Goal: Task Accomplishment & Management: Manage account settings

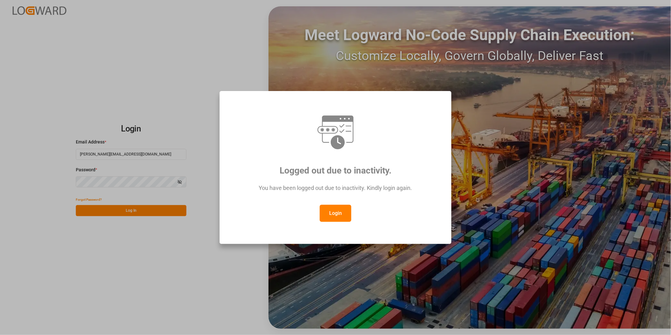
click at [335, 222] on div "Logged out due to inactivity. You have been logged out due to inactivity. Kindl…" at bounding box center [335, 167] width 221 height 142
click at [335, 216] on button "Login" at bounding box center [336, 213] width 32 height 17
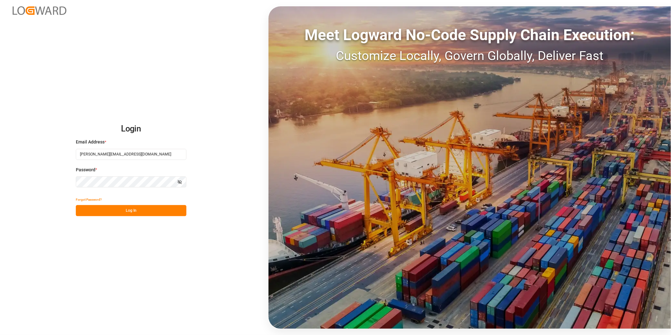
drag, startPoint x: 149, startPoint y: 218, endPoint x: 153, endPoint y: 216, distance: 4.2
click at [149, 217] on div "Login Email Address * [PERSON_NAME][EMAIL_ADDRESS][DOMAIN_NAME] Password * Show…" at bounding box center [335, 167] width 671 height 335
click at [153, 208] on button "Log In" at bounding box center [131, 210] width 111 height 11
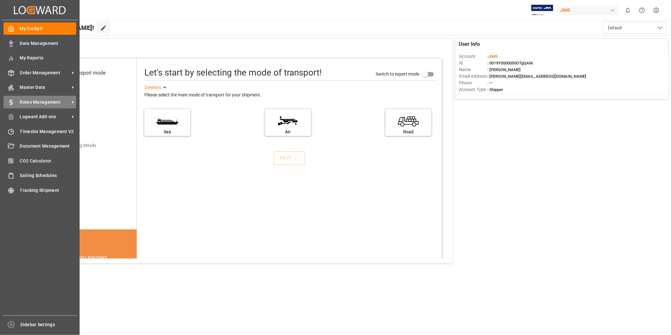
click at [41, 100] on span "Rates Management" at bounding box center [45, 102] width 50 height 7
click at [60, 75] on span "Order Management" at bounding box center [45, 72] width 50 height 7
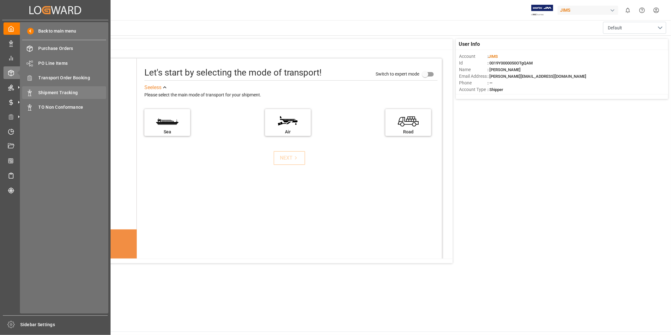
click at [74, 93] on span "Shipment Tracking" at bounding box center [73, 92] width 68 height 7
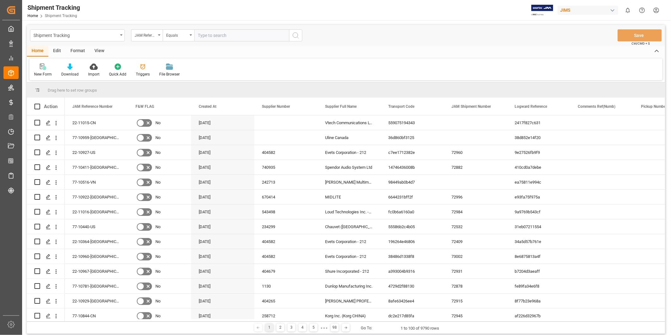
click at [220, 35] on input "text" at bounding box center [241, 35] width 95 height 12
type input "22-11020-[GEOGRAPHIC_DATA]"
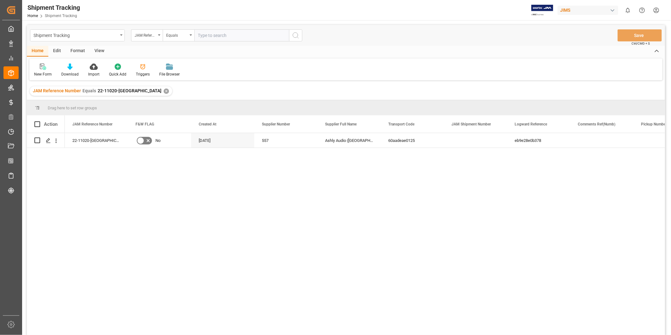
click at [97, 54] on div "View" at bounding box center [99, 51] width 19 height 11
click at [43, 75] on div "Default" at bounding box center [40, 74] width 12 height 6
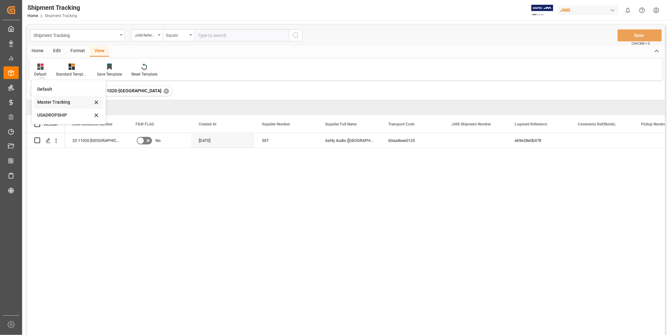
click at [58, 106] on div "Master Tracking" at bounding box center [68, 102] width 69 height 13
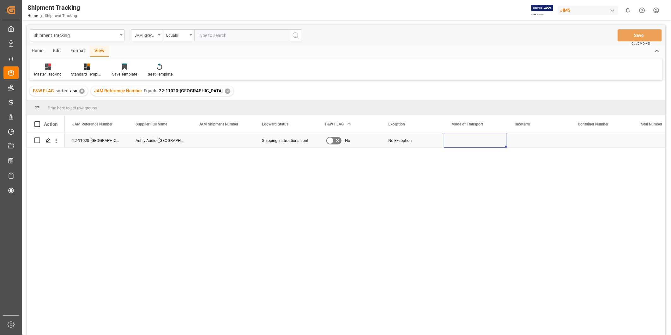
click at [449, 142] on div "Press SPACE to select this row." at bounding box center [475, 140] width 63 height 15
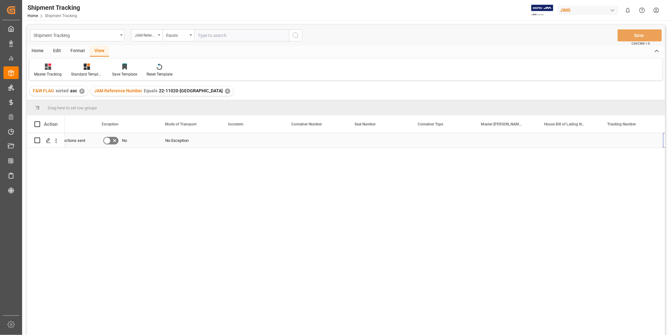
scroll to position [0, 286]
click at [548, 141] on div "Press SPACE to select this row." at bounding box center [568, 140] width 63 height 15
click at [604, 139] on div "Press SPACE to select this row." at bounding box center [631, 140] width 63 height 15
click at [605, 139] on input "Press SPACE to select this row." at bounding box center [631, 144] width 53 height 12
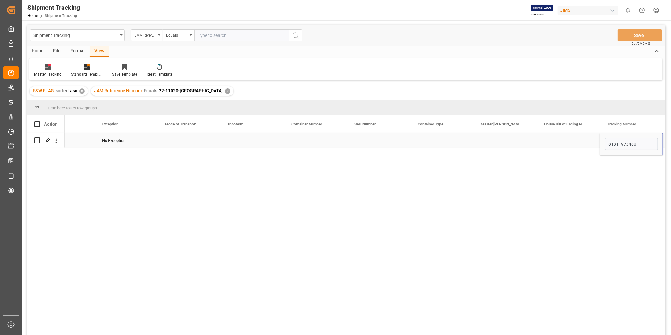
type input "818119734804"
click at [636, 37] on button "Save" at bounding box center [639, 35] width 44 height 12
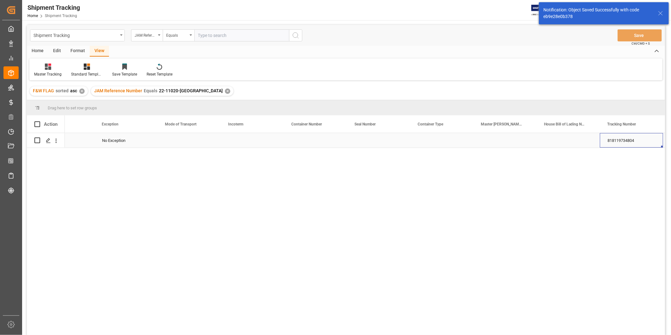
click at [632, 141] on div "818119734804" at bounding box center [631, 140] width 63 height 15
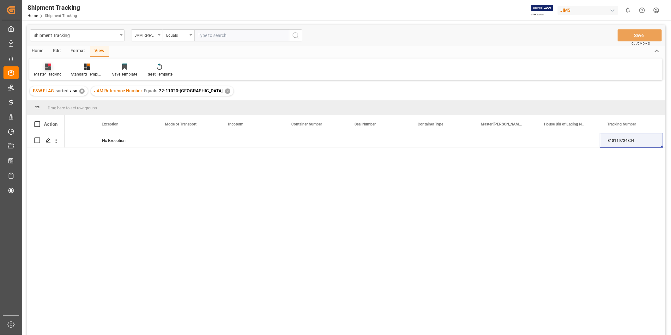
click at [48, 71] on div "Master Tracking" at bounding box center [47, 74] width 27 height 6
click at [57, 112] on div "USADROPSHIP" at bounding box center [66, 115] width 55 height 7
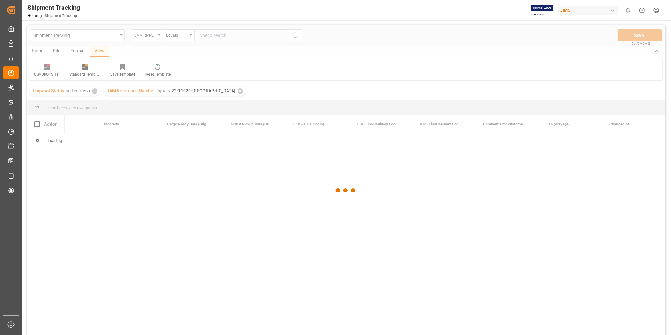
scroll to position [0, 284]
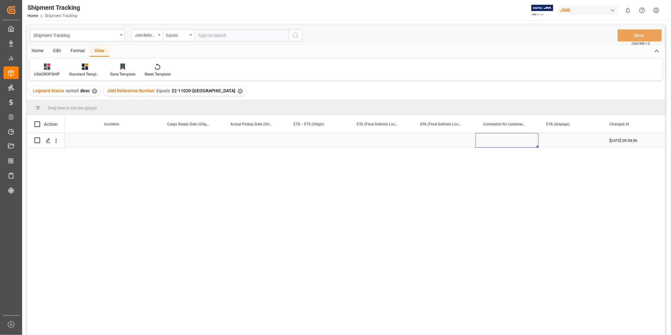
click at [500, 143] on div "Press SPACE to select this row." at bounding box center [506, 140] width 63 height 15
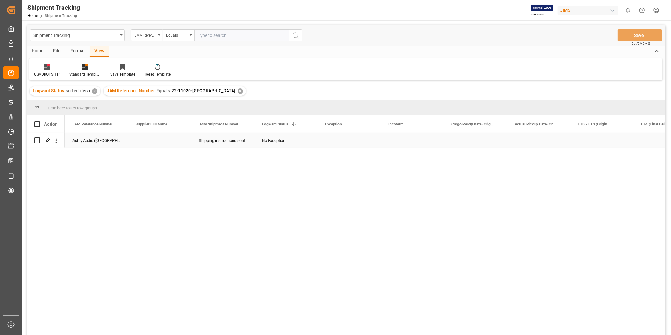
scroll to position [0, 0]
click at [474, 145] on div "Press SPACE to select this row." at bounding box center [475, 140] width 63 height 15
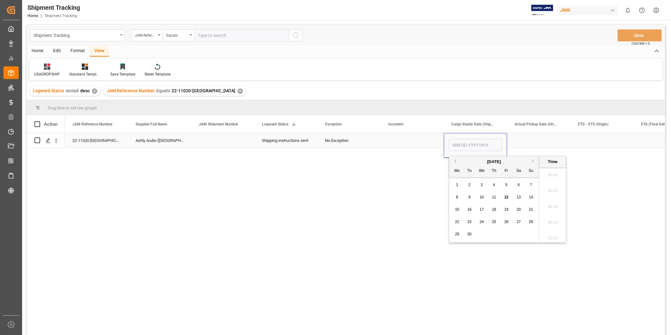
scroll to position [586, 0]
click at [494, 197] on span "11" at bounding box center [494, 197] width 4 height 4
type input "[DATE] 00:00"
click at [526, 140] on div "Press SPACE to select this row." at bounding box center [538, 140] width 63 height 15
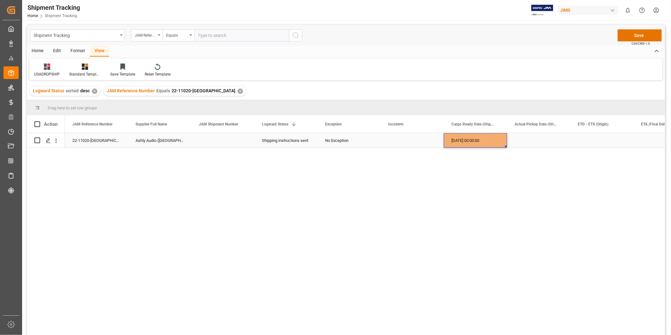
click at [480, 145] on div "[DATE] 00:00:00" at bounding box center [475, 140] width 63 height 15
click at [530, 142] on div "Press SPACE to select this row." at bounding box center [538, 140] width 63 height 15
click at [581, 135] on div "Press SPACE to select this row." at bounding box center [601, 140] width 63 height 15
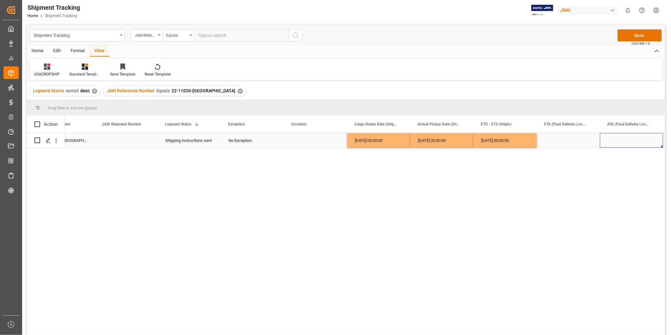
scroll to position [0, 160]
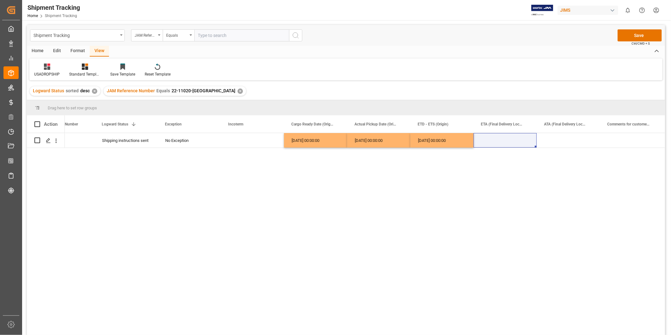
click at [492, 145] on div "Press SPACE to select this row." at bounding box center [504, 140] width 63 height 15
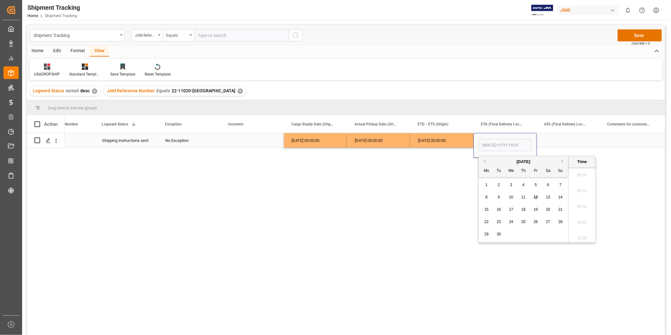
scroll to position [586, 0]
click at [508, 210] on div "17" at bounding box center [511, 210] width 8 height 8
type input "[DATE] 00:00"
click at [560, 134] on div "Press SPACE to select this row." at bounding box center [568, 140] width 63 height 15
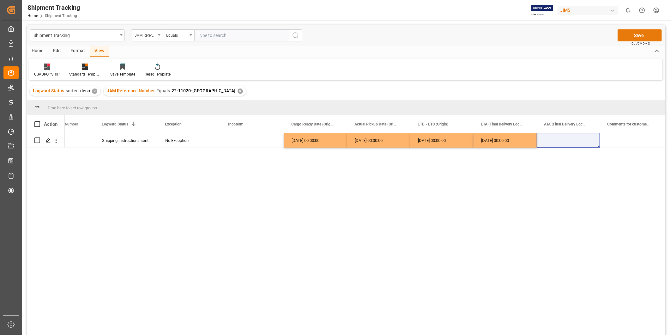
click at [628, 34] on button "Save" at bounding box center [639, 35] width 44 height 12
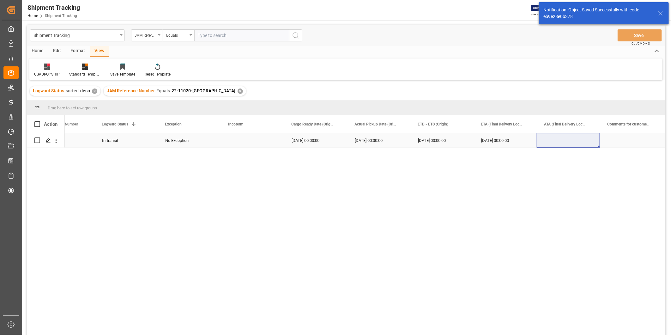
click at [226, 141] on div "Press SPACE to select this row." at bounding box center [252, 140] width 63 height 15
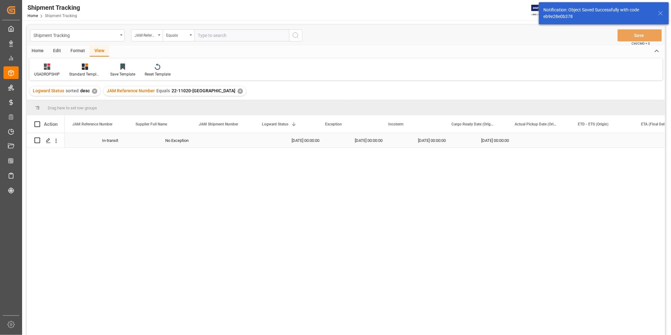
scroll to position [0, 0]
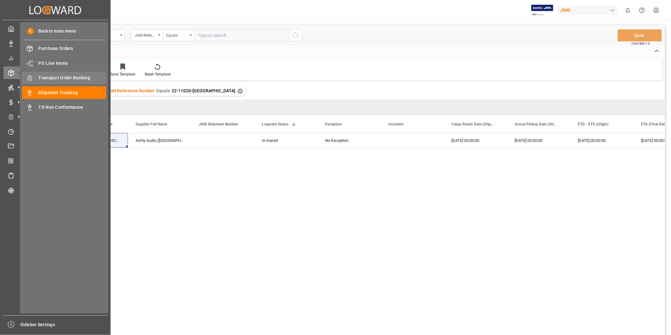
click at [80, 79] on span "Transport Order Booking" at bounding box center [73, 78] width 68 height 7
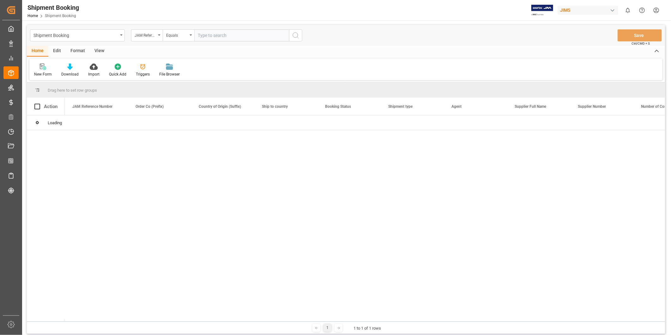
click at [215, 37] on input "text" at bounding box center [241, 35] width 95 height 12
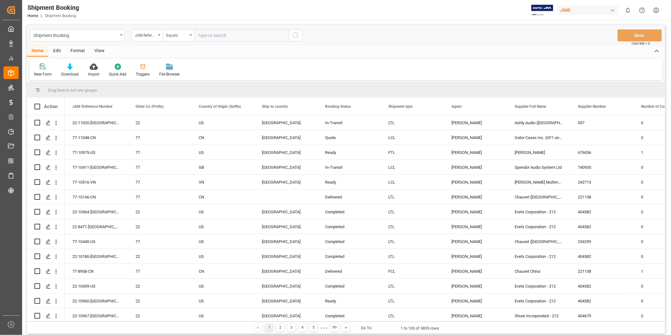
paste input "22-11020-[GEOGRAPHIC_DATA]"
type input "22-11020-[GEOGRAPHIC_DATA]"
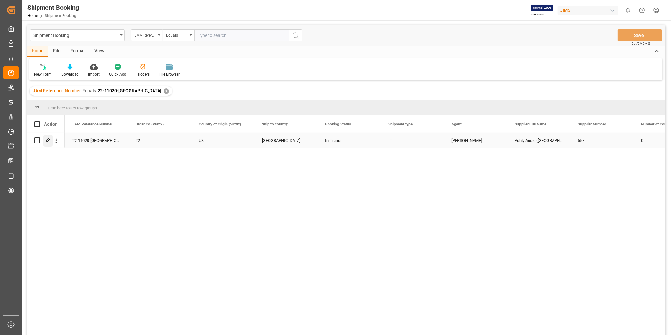
click at [47, 141] on icon "Press SPACE to select this row." at bounding box center [48, 140] width 5 height 5
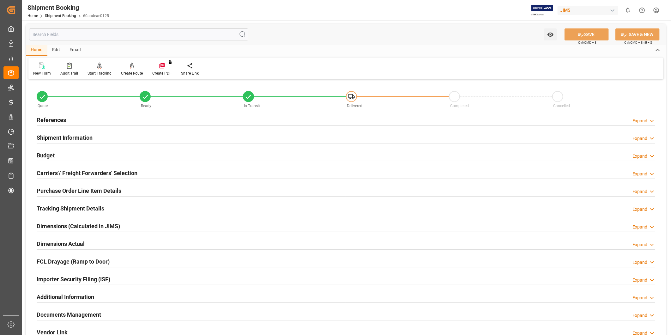
scroll to position [140, 0]
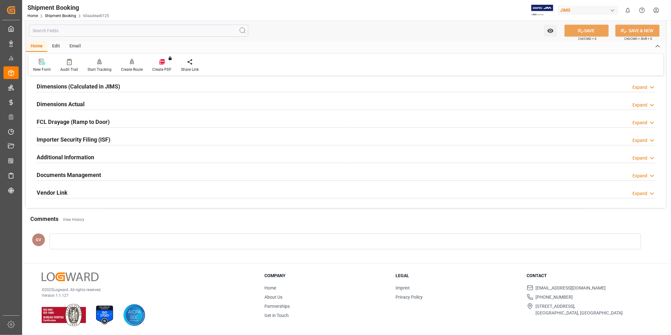
click at [96, 177] on h2 "Documents Management" at bounding box center [69, 175] width 64 height 9
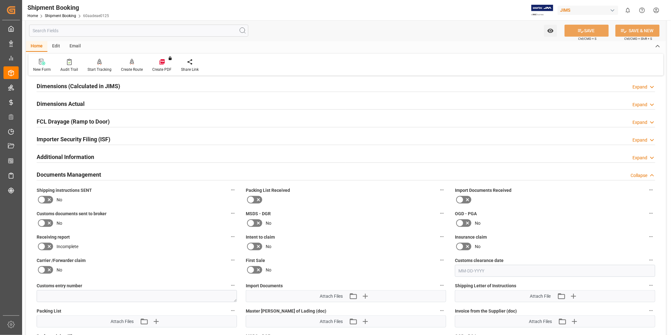
click at [47, 199] on icon at bounding box center [49, 200] width 8 height 8
click at [0, 0] on input "checkbox" at bounding box center [0, 0] width 0 height 0
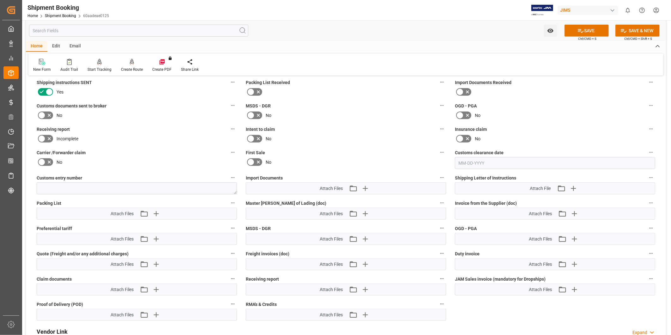
scroll to position [257, 0]
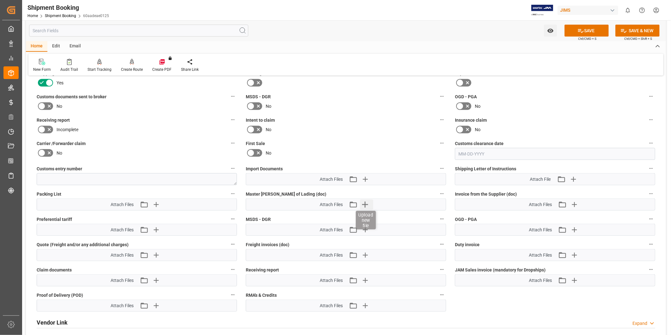
click at [369, 205] on icon "button" at bounding box center [365, 204] width 10 height 10
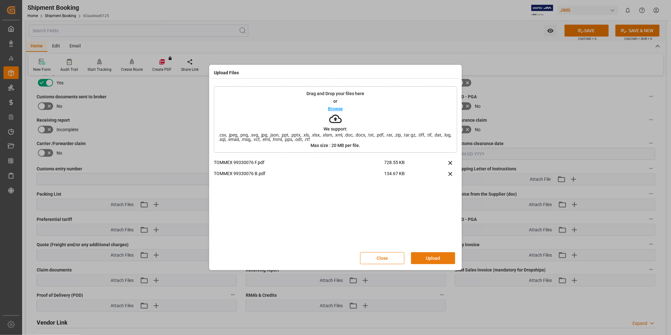
click at [446, 259] on button "Upload" at bounding box center [433, 258] width 44 height 12
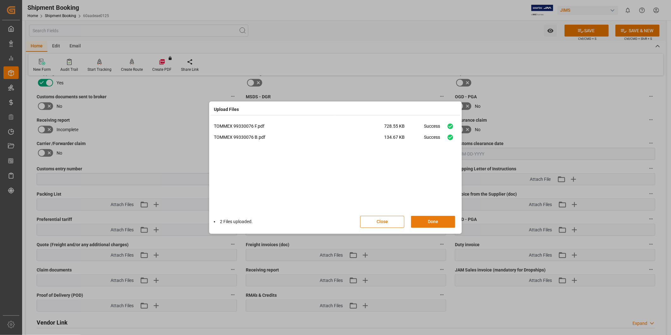
click at [448, 222] on button "Done" at bounding box center [433, 222] width 44 height 12
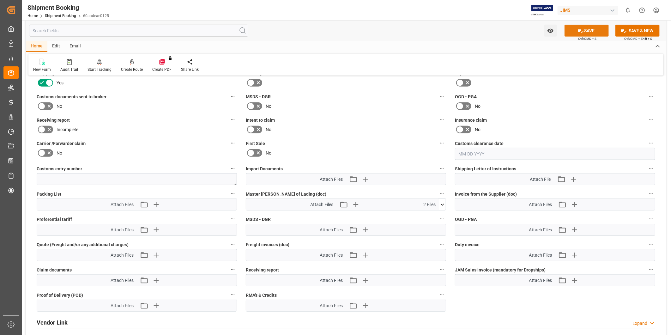
drag, startPoint x: 589, startPoint y: 29, endPoint x: 591, endPoint y: 32, distance: 3.3
click at [589, 29] on button "SAVE" at bounding box center [586, 31] width 44 height 12
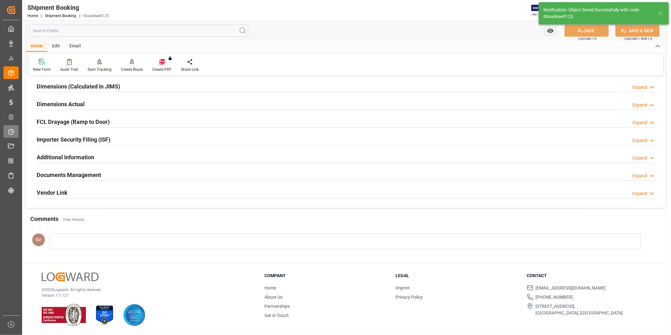
scroll to position [140, 0]
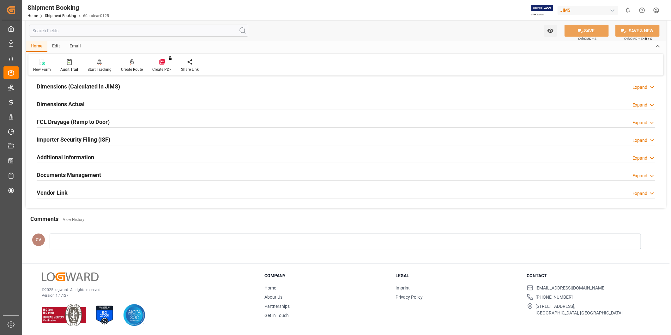
click at [127, 179] on div "Documents Management Expand" at bounding box center [346, 174] width 618 height 12
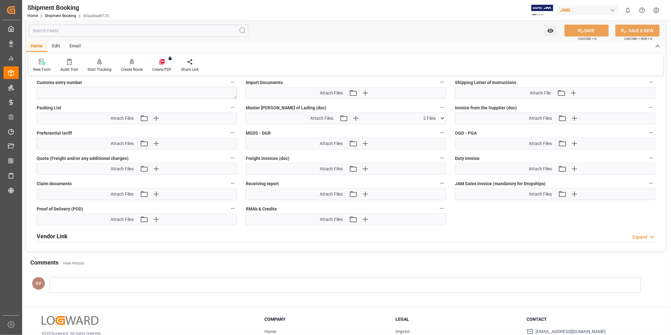
scroll to position [327, 0]
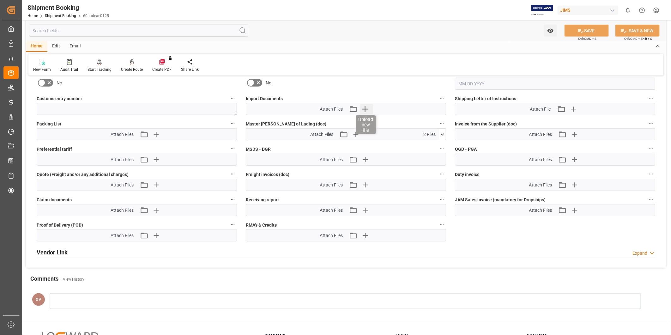
click at [364, 106] on icon "button" at bounding box center [365, 109] width 10 height 10
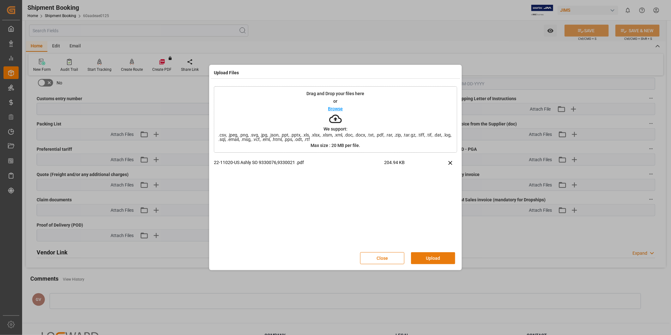
click at [434, 257] on button "Upload" at bounding box center [433, 258] width 44 height 12
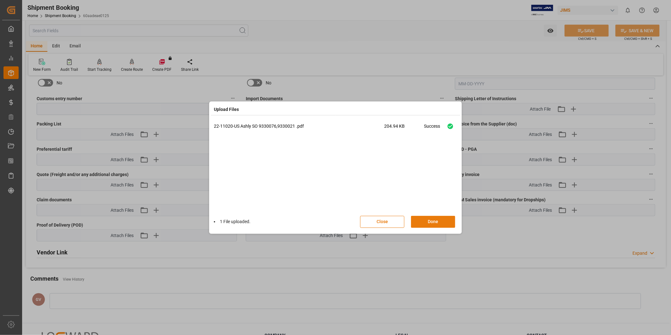
click at [434, 223] on button "Done" at bounding box center [433, 222] width 44 height 12
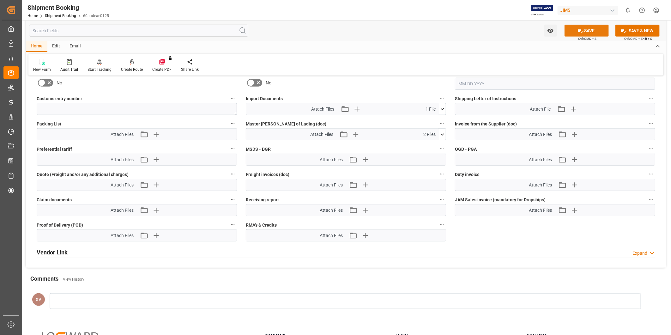
click at [587, 31] on button "SAVE" at bounding box center [586, 31] width 44 height 12
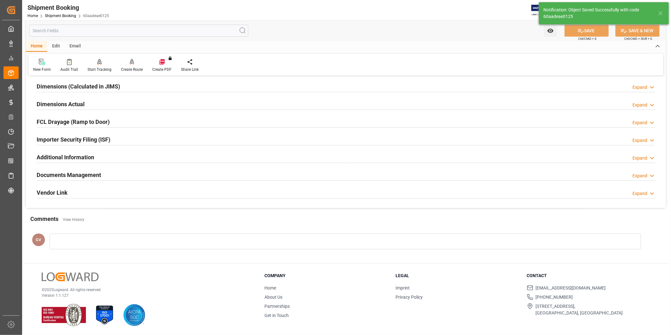
scroll to position [81, 0]
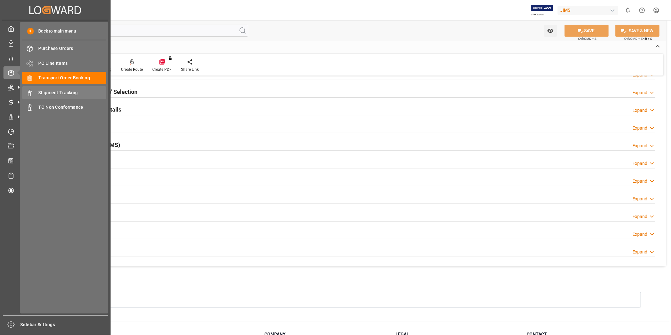
click at [59, 88] on div "Shipment Tracking Shipment Tracking" at bounding box center [64, 92] width 84 height 12
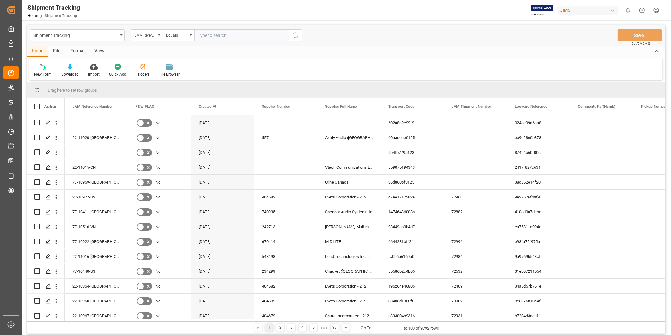
click at [216, 35] on input "text" at bounding box center [241, 35] width 95 height 12
type input "22-11018-[GEOGRAPHIC_DATA]"
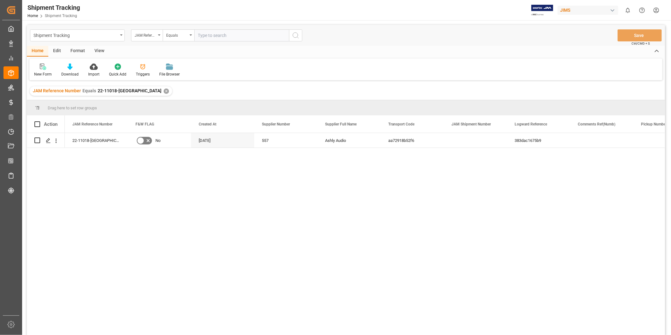
click at [100, 51] on div "View" at bounding box center [99, 51] width 19 height 11
click at [42, 73] on div "Default" at bounding box center [40, 74] width 12 height 6
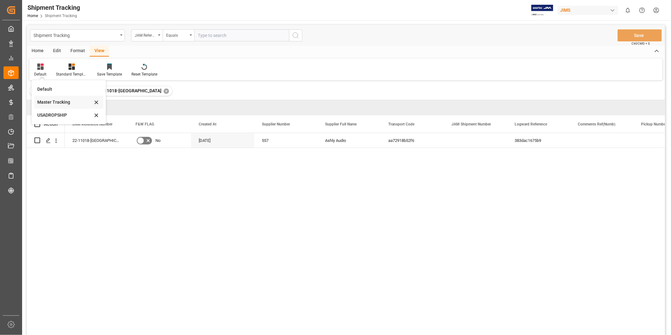
click at [57, 103] on div "Master Tracking" at bounding box center [64, 102] width 55 height 7
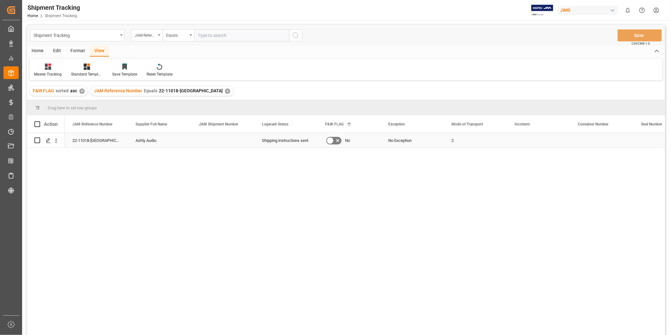
click at [512, 137] on div "Press SPACE to select this row." at bounding box center [538, 140] width 63 height 15
click at [455, 147] on div "2" at bounding box center [475, 140] width 63 height 15
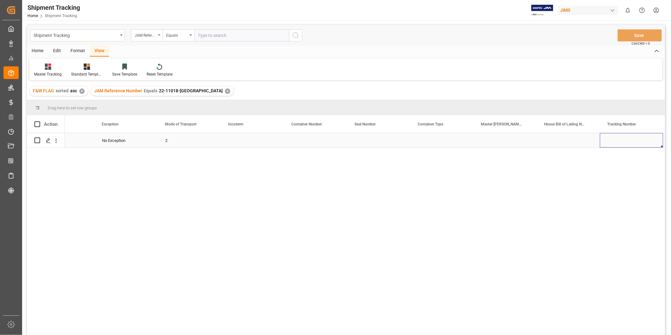
scroll to position [0, 349]
click at [559, 141] on div "Press SPACE to select this row." at bounding box center [568, 140] width 63 height 15
click at [559, 141] on input "Press SPACE to select this row." at bounding box center [568, 144] width 53 height 12
type input "884324276125"
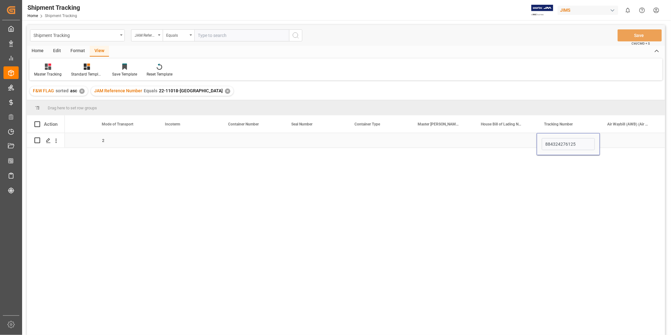
click at [609, 137] on div "Press SPACE to select this row." at bounding box center [631, 140] width 63 height 15
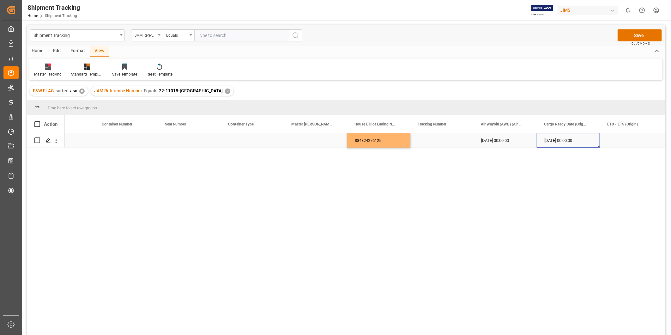
scroll to position [0, 539]
click at [634, 39] on button "Save" at bounding box center [639, 35] width 44 height 12
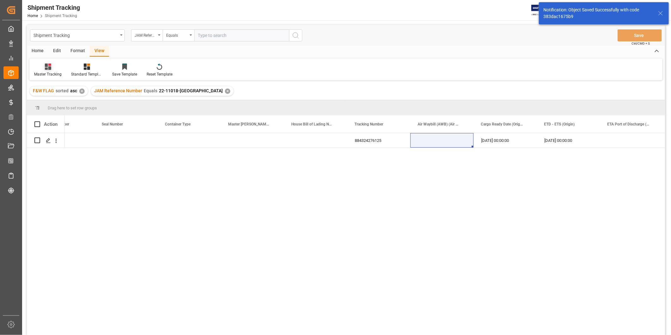
click at [54, 73] on div "Master Tracking" at bounding box center [47, 74] width 27 height 6
click at [52, 110] on div "USADROPSHIP" at bounding box center [70, 115] width 69 height 13
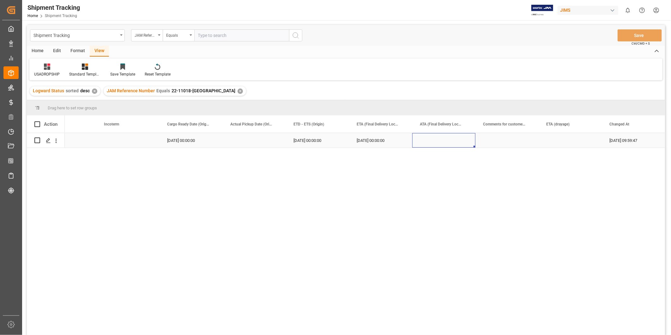
click at [473, 141] on div "Press SPACE to select this row." at bounding box center [443, 140] width 63 height 15
click at [402, 140] on div "[DATE] 00:00:00" at bounding box center [380, 140] width 63 height 15
click at [332, 146] on div "[DATE] 00:00:00" at bounding box center [317, 140] width 63 height 15
click at [391, 140] on div "[DATE] 00:00:00" at bounding box center [380, 140] width 63 height 15
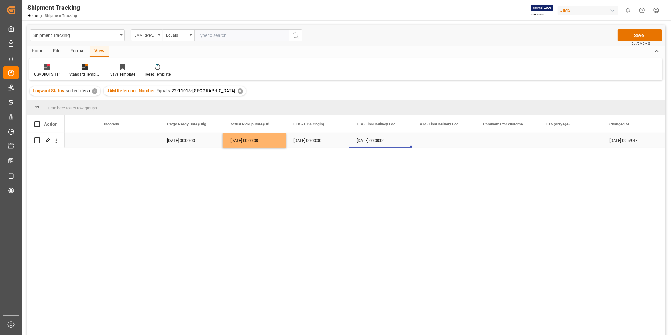
click at [391, 140] on div "[DATE] 00:00:00" at bounding box center [380, 140] width 63 height 15
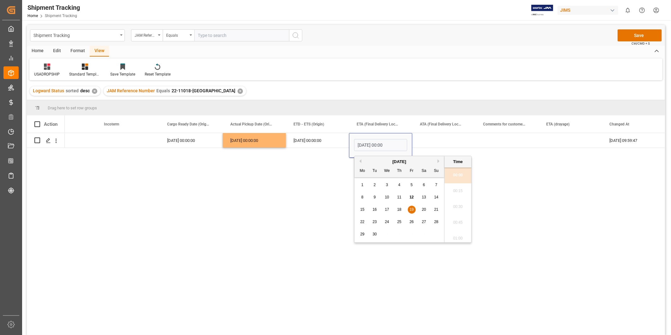
click at [374, 212] on div "16" at bounding box center [375, 210] width 8 height 8
type input "[DATE] 00:00"
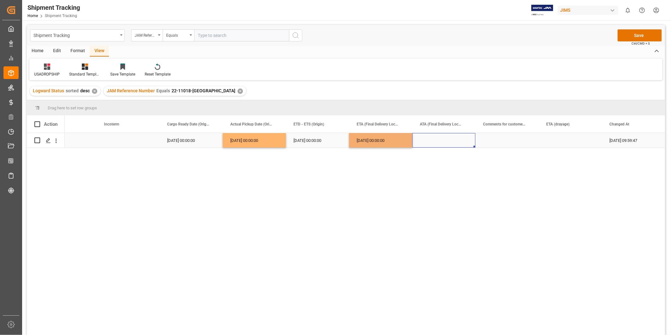
click at [414, 143] on div "Press SPACE to select this row." at bounding box center [443, 140] width 63 height 15
click at [633, 37] on button "Save" at bounding box center [639, 35] width 44 height 12
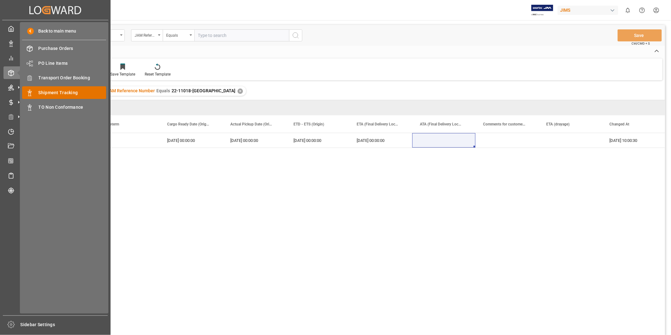
click at [75, 89] on span "Shipment Tracking" at bounding box center [73, 92] width 68 height 7
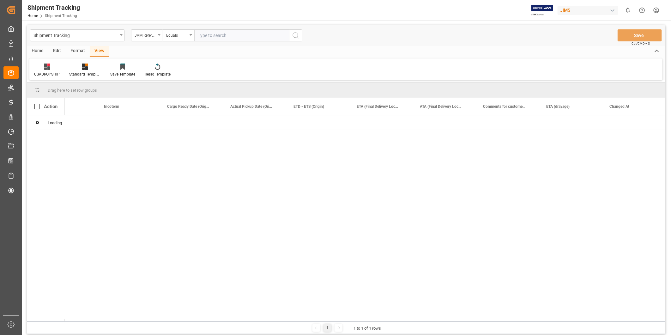
click at [221, 36] on input "text" at bounding box center [241, 35] width 95 height 12
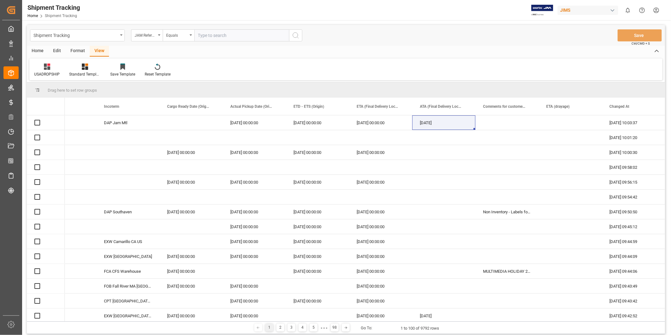
paste input "22-10981-[GEOGRAPHIC_DATA]"
type input "22-10981-[GEOGRAPHIC_DATA]"
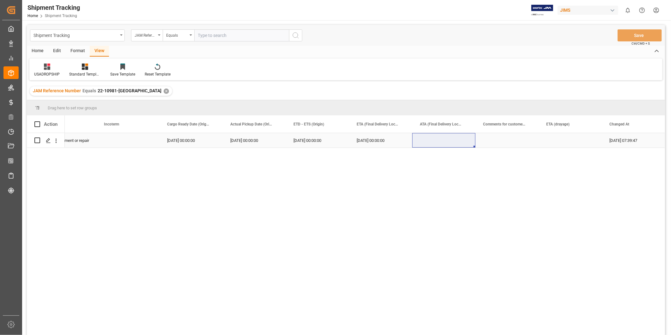
click at [453, 140] on div "Press SPACE to select this row." at bounding box center [443, 140] width 63 height 15
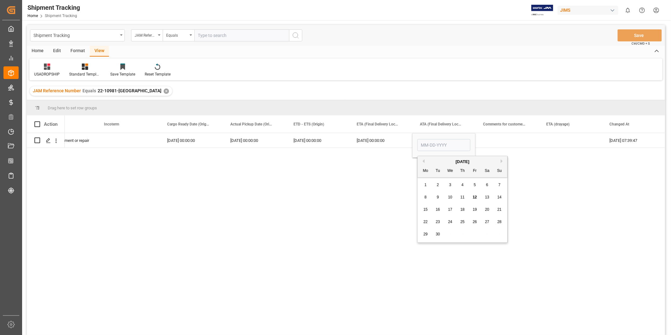
click at [476, 197] on span "12" at bounding box center [474, 197] width 4 height 4
type input "[DATE]"
click at [517, 140] on div "Press SPACE to select this row." at bounding box center [506, 140] width 63 height 15
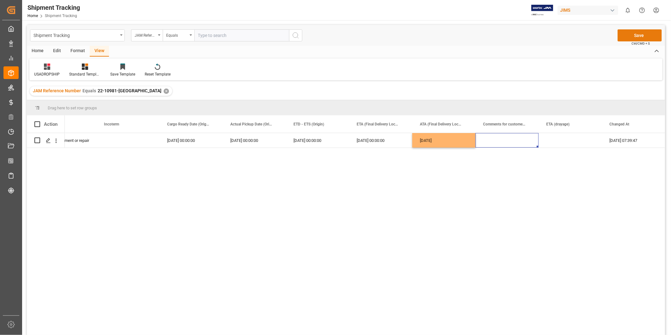
click at [636, 36] on button "Save" at bounding box center [639, 35] width 44 height 12
click at [119, 145] on div "Press SPACE to select this row." at bounding box center [127, 140] width 63 height 15
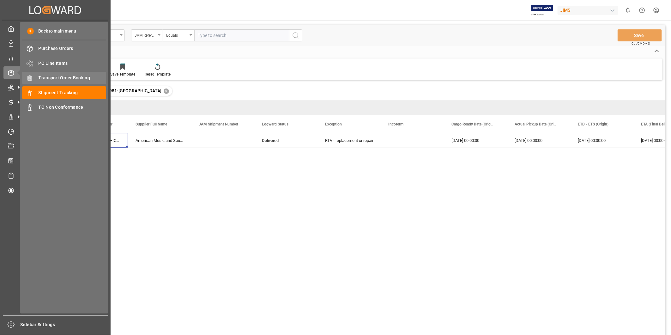
click at [69, 79] on span "Transport Order Booking" at bounding box center [73, 78] width 68 height 7
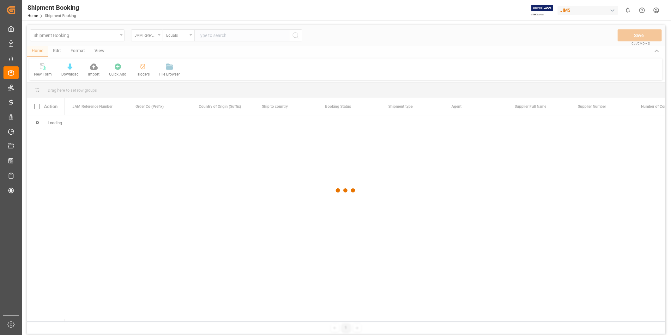
click at [214, 33] on div at bounding box center [346, 190] width 638 height 331
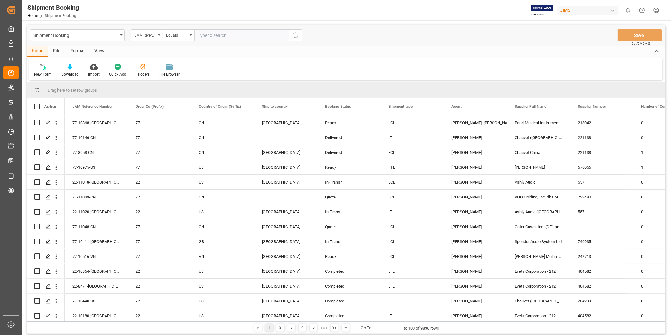
click at [213, 38] on input "text" at bounding box center [241, 35] width 95 height 12
paste input "22-10981-[GEOGRAPHIC_DATA]"
type input "22-10981-[GEOGRAPHIC_DATA]"
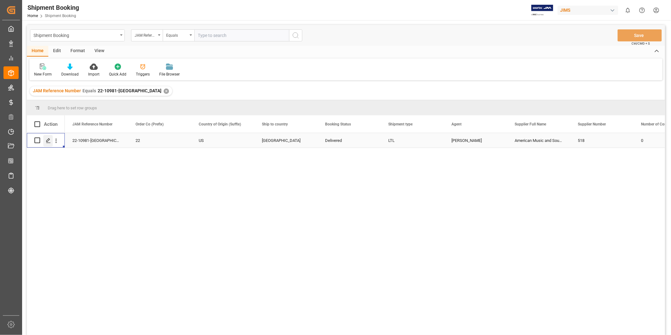
click at [47, 140] on icon "Press SPACE to select this row." at bounding box center [48, 140] width 5 height 5
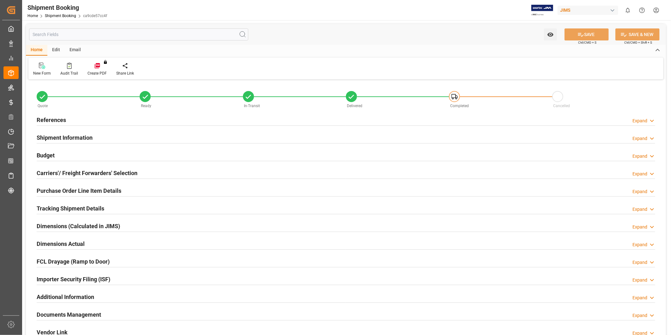
type input "100"
type input "217.95"
click at [61, 157] on div "Budget Expand" at bounding box center [346, 155] width 618 height 12
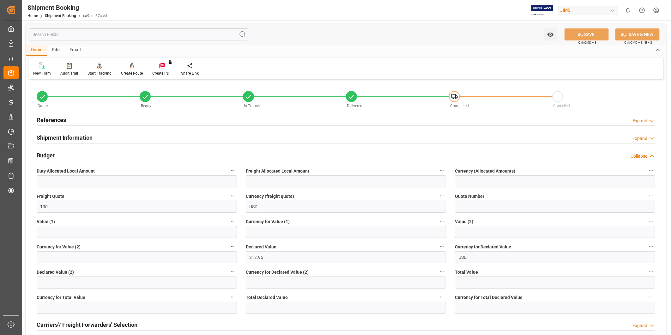
click at [61, 157] on div "Budget Collapse" at bounding box center [346, 155] width 618 height 12
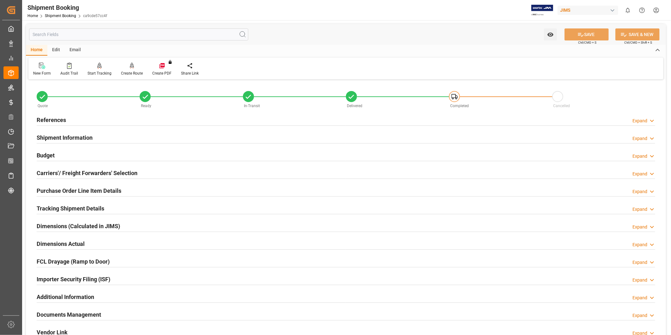
scroll to position [58, 0]
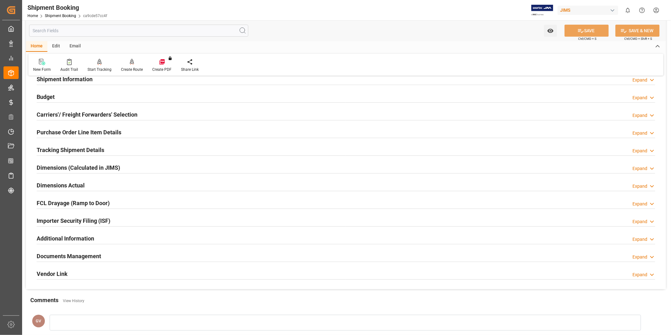
click at [87, 256] on h2 "Documents Management" at bounding box center [69, 256] width 64 height 9
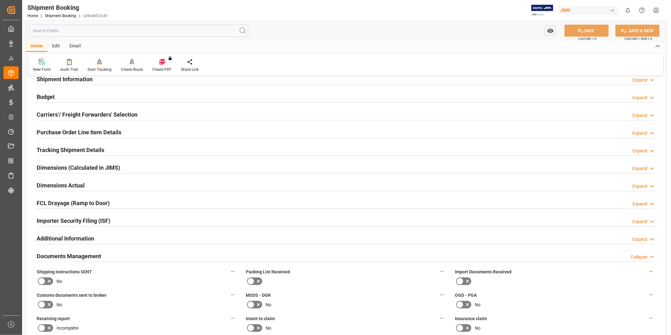
scroll to position [175, 0]
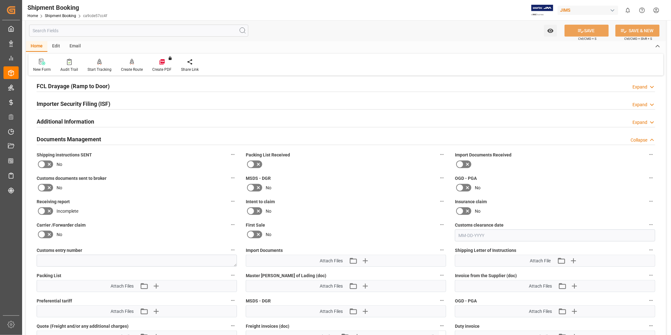
click at [45, 163] on icon at bounding box center [49, 164] width 8 height 8
click at [0, 0] on input "checkbox" at bounding box center [0, 0] width 0 height 0
click at [369, 260] on icon "button" at bounding box center [365, 260] width 10 height 10
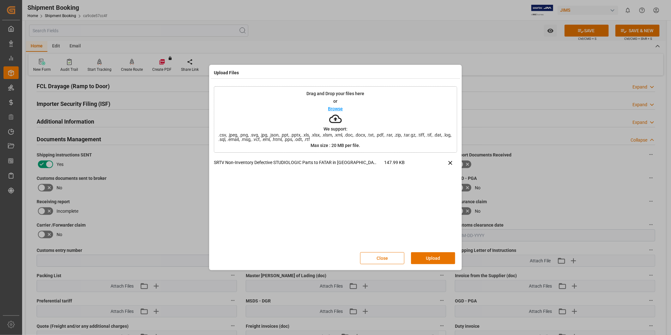
click at [434, 255] on button "Upload" at bounding box center [433, 258] width 44 height 12
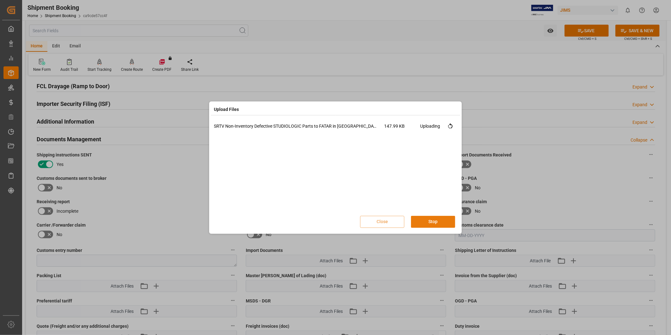
click at [446, 225] on button "Stop" at bounding box center [433, 222] width 44 height 12
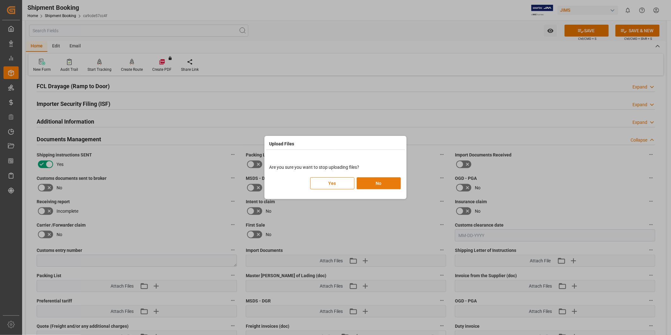
click at [380, 187] on button "No" at bounding box center [379, 183] width 44 height 12
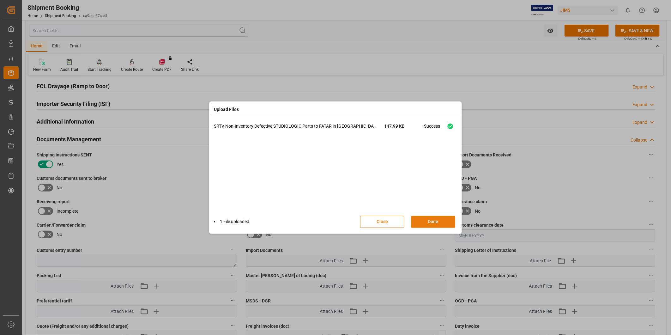
click at [433, 225] on button "Done" at bounding box center [433, 222] width 44 height 12
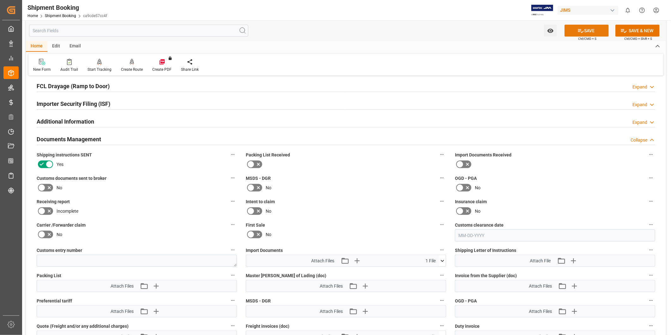
click at [582, 28] on icon at bounding box center [580, 30] width 7 height 7
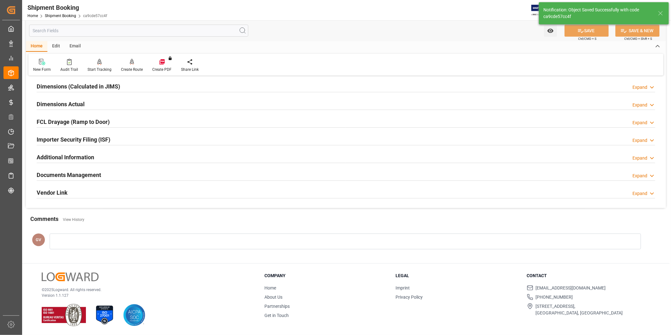
scroll to position [140, 0]
click at [116, 175] on div "Documents Management Expand" at bounding box center [346, 174] width 618 height 12
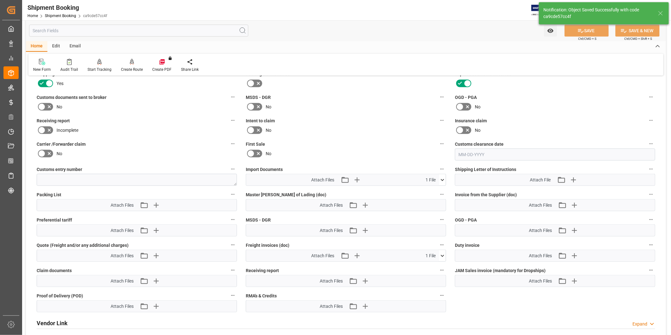
scroll to position [292, 0]
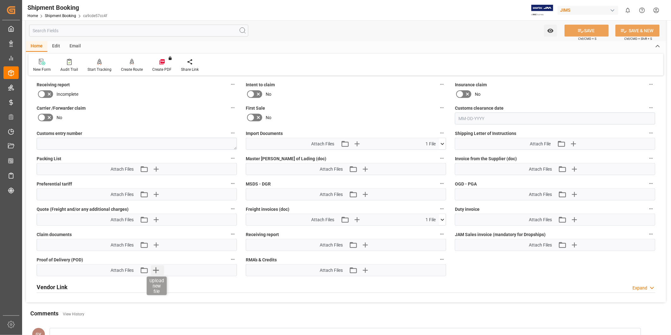
click at [160, 270] on icon "button" at bounding box center [156, 270] width 10 height 10
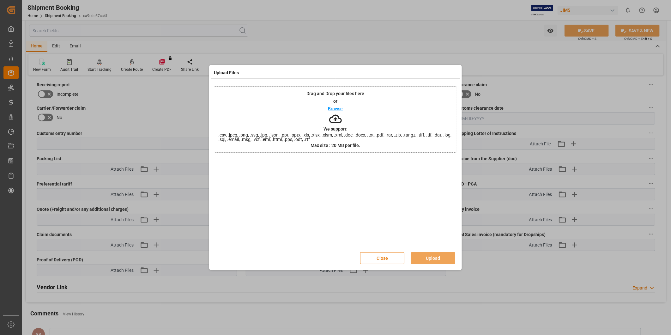
click at [346, 106] on div "Drag and Drop your files here or Browse We support: .csv, .jpeg, .png, .svg, .j…" at bounding box center [335, 119] width 243 height 66
click at [432, 261] on button "Upload" at bounding box center [433, 258] width 44 height 12
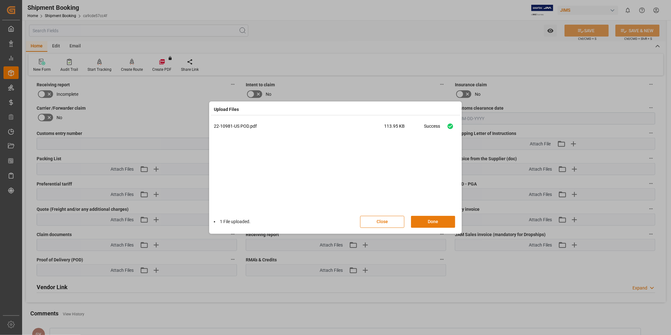
click at [440, 225] on button "Done" at bounding box center [433, 222] width 44 height 12
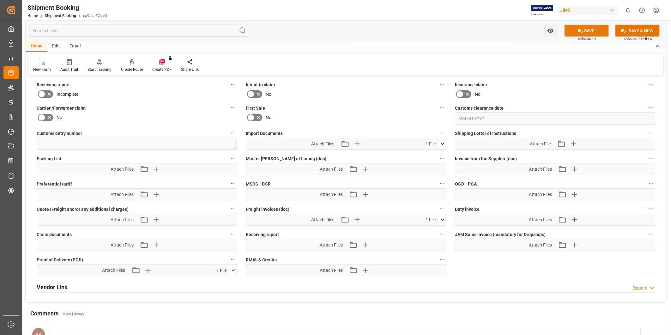
click at [596, 31] on button "SAVE" at bounding box center [586, 31] width 44 height 12
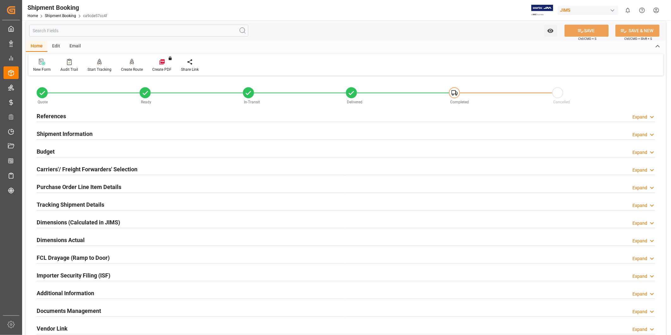
scroll to position [0, 0]
